Goal: Check status: Check status

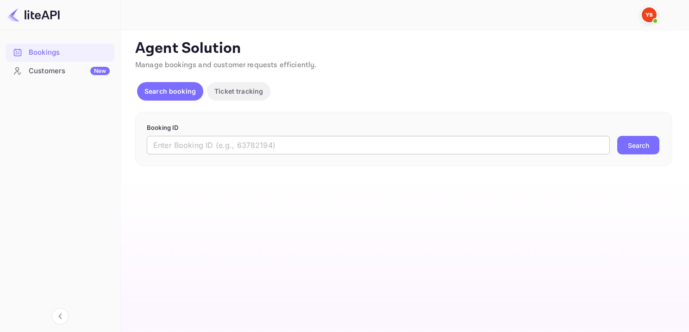
click at [372, 143] on input "text" at bounding box center [378, 145] width 463 height 19
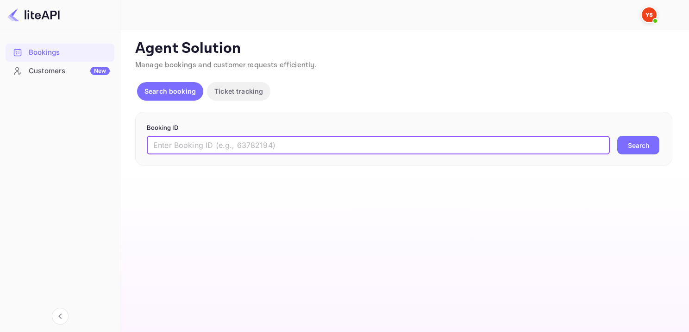
paste input "7650989"
type input "7650989"
click at [658, 144] on button "Search" at bounding box center [638, 145] width 42 height 19
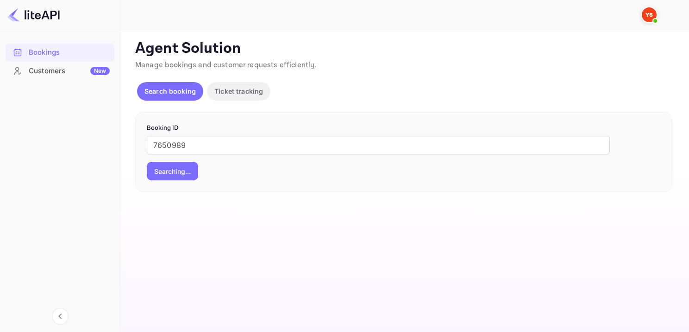
click at [648, 146] on div "7650989 ​ Searching..." at bounding box center [404, 158] width 514 height 44
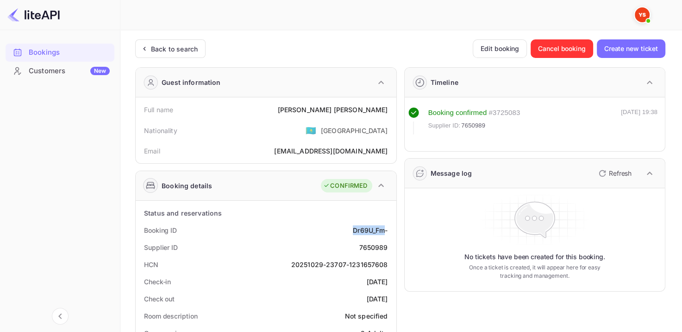
drag, startPoint x: 345, startPoint y: 233, endPoint x: 384, endPoint y: 229, distance: 39.1
click at [384, 229] on div "Booking ID Dr69U_Fm-" at bounding box center [265, 229] width 253 height 17
copy div "Dr69U_Fm"
click at [346, 222] on div "Booking ID Dr69U_Fm-" at bounding box center [265, 229] width 253 height 17
drag, startPoint x: 348, startPoint y: 226, endPoint x: 388, endPoint y: 229, distance: 39.9
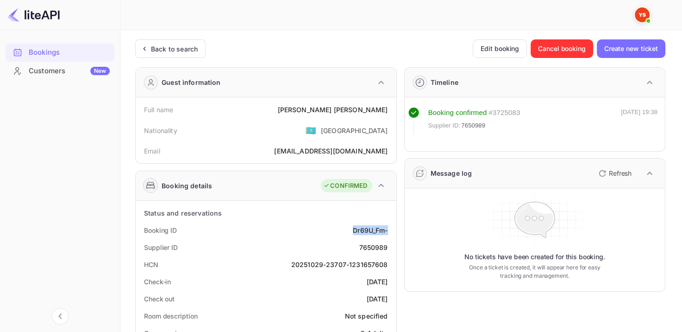
click at [388, 229] on div "Booking ID Dr69U_Fm-" at bounding box center [265, 229] width 253 height 17
copy div "Dr69U_Fm-"
drag, startPoint x: 314, startPoint y: 110, endPoint x: 389, endPoint y: 104, distance: 74.3
click at [389, 104] on div "Full name [PERSON_NAME]" at bounding box center [265, 109] width 253 height 17
copy div "[PERSON_NAME]"
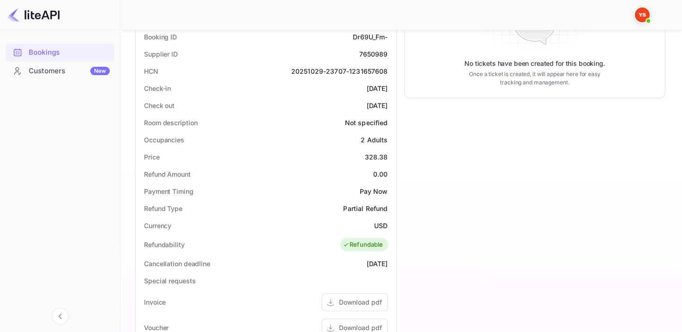
scroll to position [278, 0]
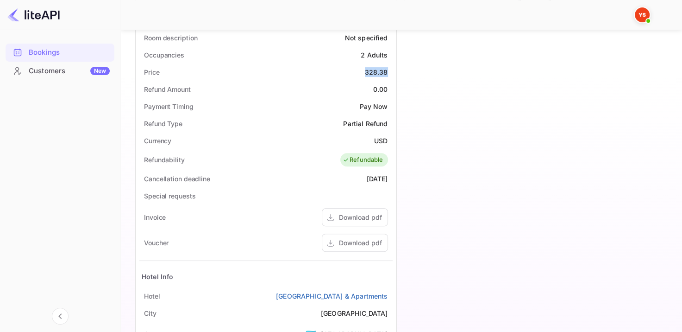
drag, startPoint x: 360, startPoint y: 72, endPoint x: 387, endPoint y: 69, distance: 27.5
click at [387, 69] on div "Price 328.38" at bounding box center [265, 71] width 253 height 17
copy div "328.38"
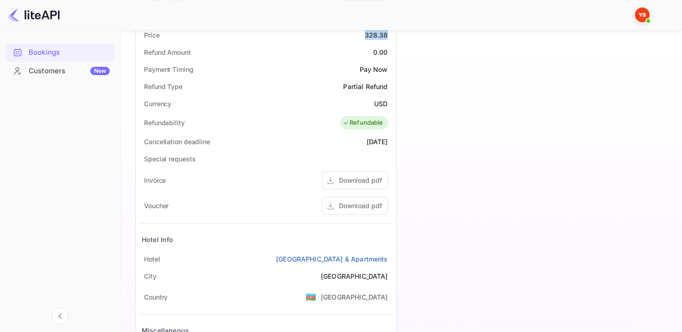
scroll to position [396, 0]
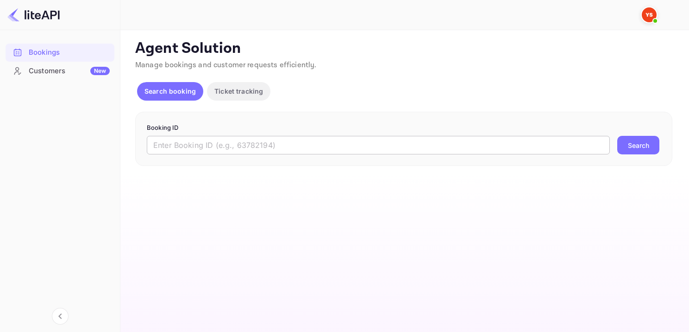
click at [274, 147] on input "text" at bounding box center [378, 145] width 463 height 19
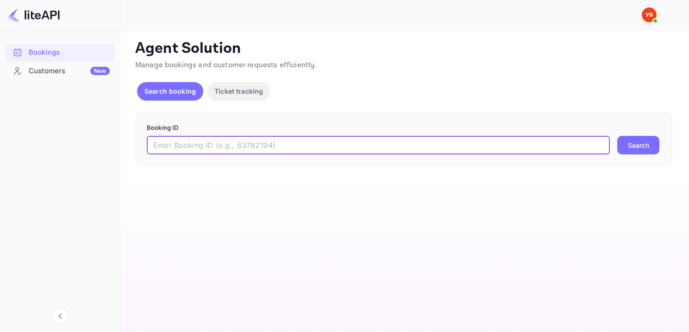
paste input "9230734"
type input "9230734"
click at [641, 152] on button "Search" at bounding box center [638, 145] width 42 height 19
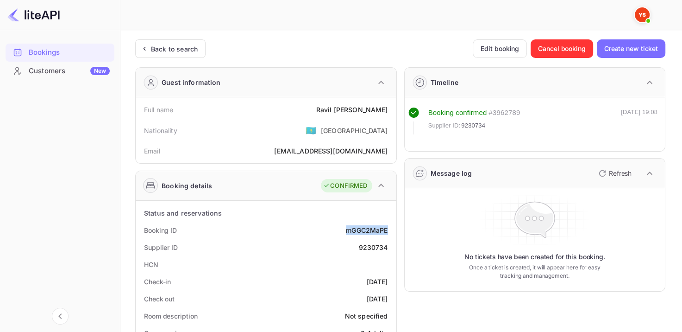
drag, startPoint x: 337, startPoint y: 226, endPoint x: 390, endPoint y: 229, distance: 52.8
click at [390, 229] on div "Booking ID mGGC2MaPE" at bounding box center [265, 229] width 253 height 17
copy div "mGGC2MaPE"
drag, startPoint x: 332, startPoint y: 104, endPoint x: 386, endPoint y: 98, distance: 55.0
click at [386, 98] on div "Full name Ravil Kashapov Nationality 🇰🇿 Kazakhstan Email rkashapov90@yandex.ru" at bounding box center [266, 130] width 261 height 66
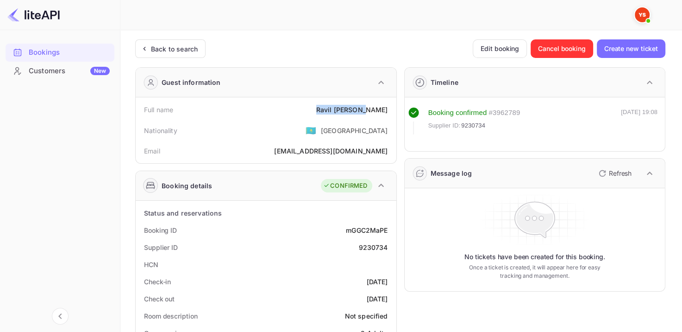
copy div "Ravil Kashapov"
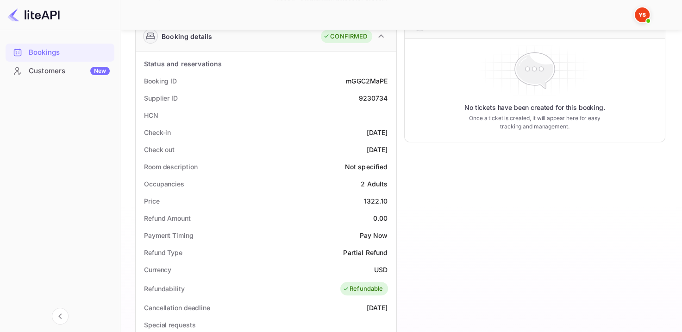
scroll to position [211, 0]
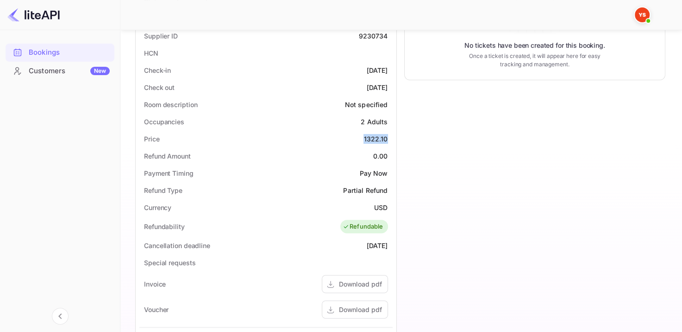
drag, startPoint x: 360, startPoint y: 139, endPoint x: 387, endPoint y: 139, distance: 27.3
click at [387, 139] on div "Price 1322.10" at bounding box center [265, 138] width 253 height 17
copy div "1322.10"
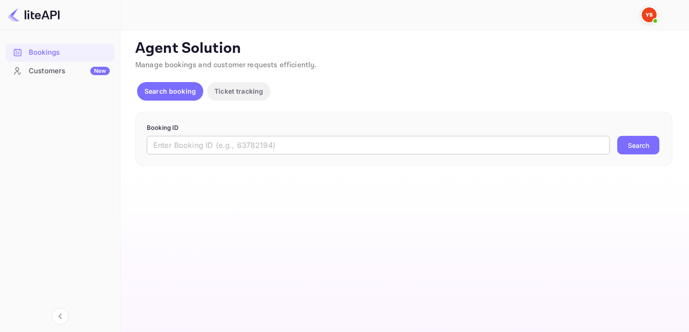
click at [368, 145] on input "text" at bounding box center [378, 145] width 463 height 19
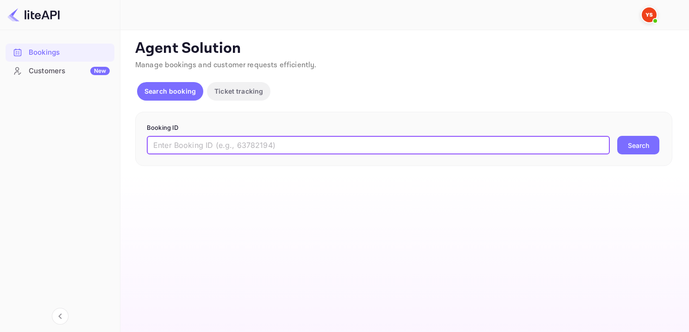
paste input "9229392"
type input "9229392"
click at [648, 154] on div "Booking ID 9229392 ​ Search" at bounding box center [403, 139] width 537 height 55
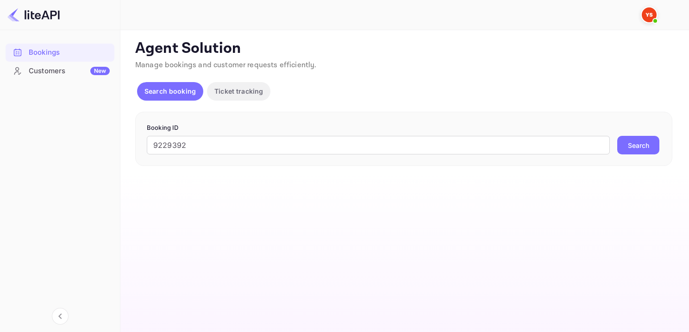
click at [648, 146] on button "Search" at bounding box center [638, 145] width 42 height 19
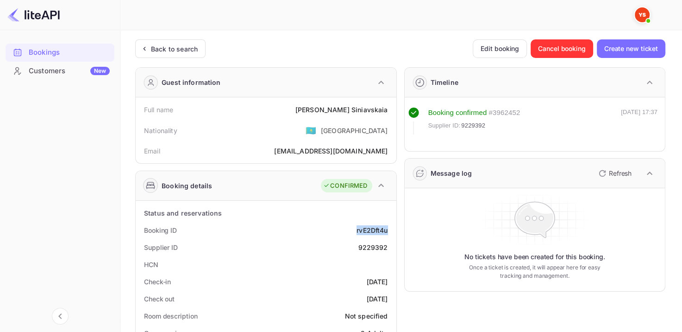
drag, startPoint x: 354, startPoint y: 230, endPoint x: 389, endPoint y: 226, distance: 34.9
click at [389, 226] on div "Booking ID rvE2Dft4u" at bounding box center [265, 229] width 253 height 17
drag, startPoint x: 320, startPoint y: 106, endPoint x: 389, endPoint y: 102, distance: 69.5
click at [389, 102] on div "Full name [PERSON_NAME]" at bounding box center [265, 109] width 253 height 17
copy div "[PERSON_NAME]"
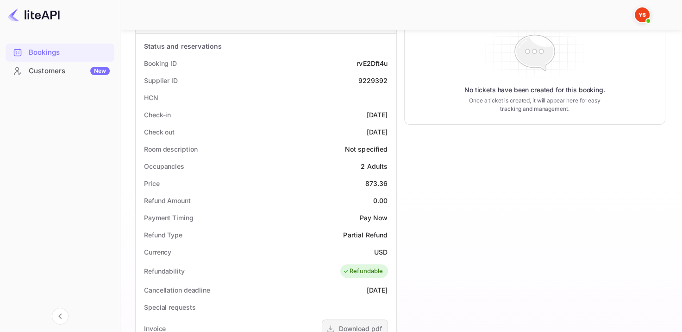
scroll to position [278, 0]
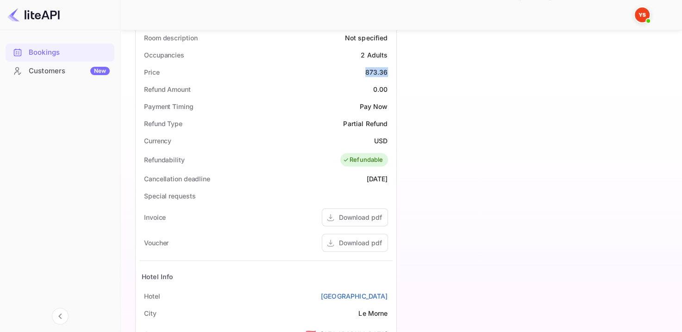
drag, startPoint x: 365, startPoint y: 73, endPoint x: 388, endPoint y: 74, distance: 22.7
click at [388, 74] on div "Price 873.36" at bounding box center [265, 71] width 253 height 17
copy div "873.36"
